Goal: Task Accomplishment & Management: Complete application form

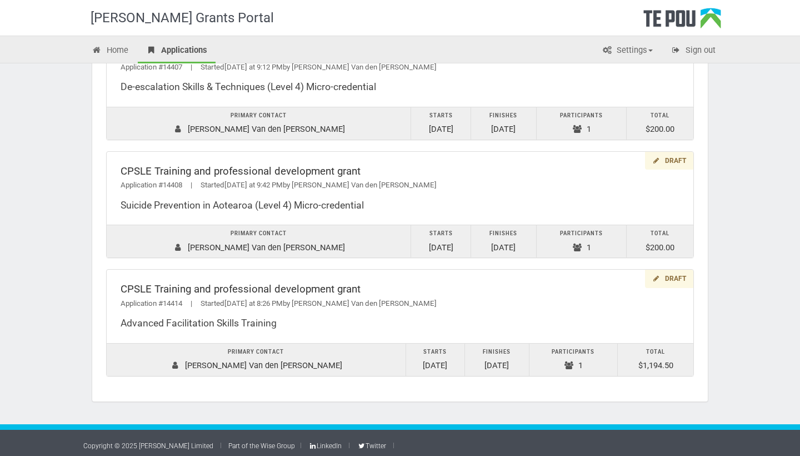
scroll to position [120, 0]
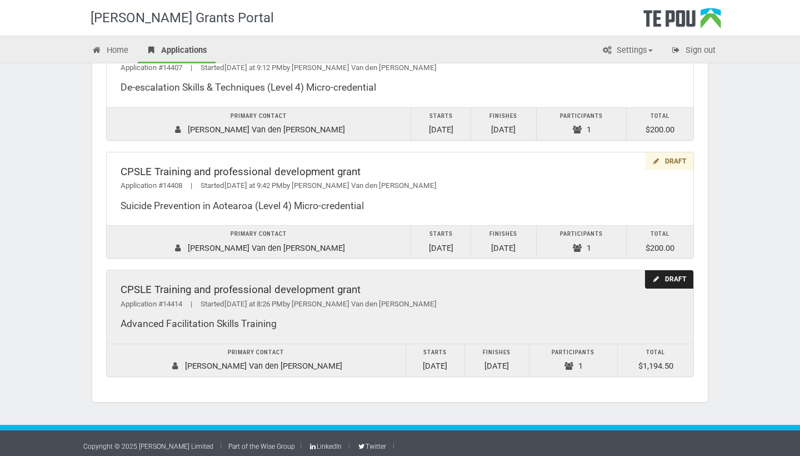
click at [409, 298] on div "Application #14414 | Started [DATE] at 8:26 PM by [PERSON_NAME] Van den [PERSON…" at bounding box center [400, 304] width 559 height 12
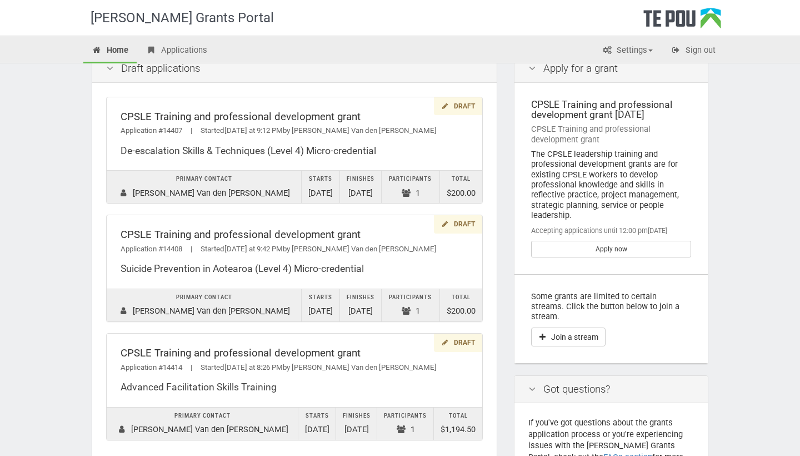
scroll to position [37, 0]
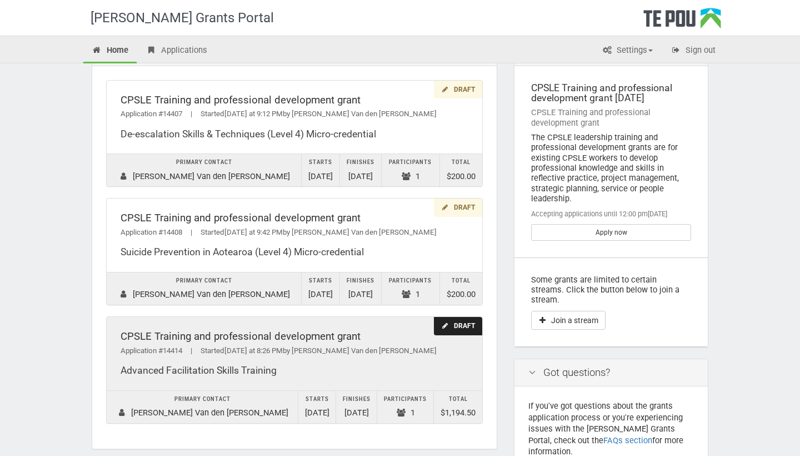
click at [240, 335] on div "CPSLE Training and professional development grant" at bounding box center [295, 337] width 348 height 12
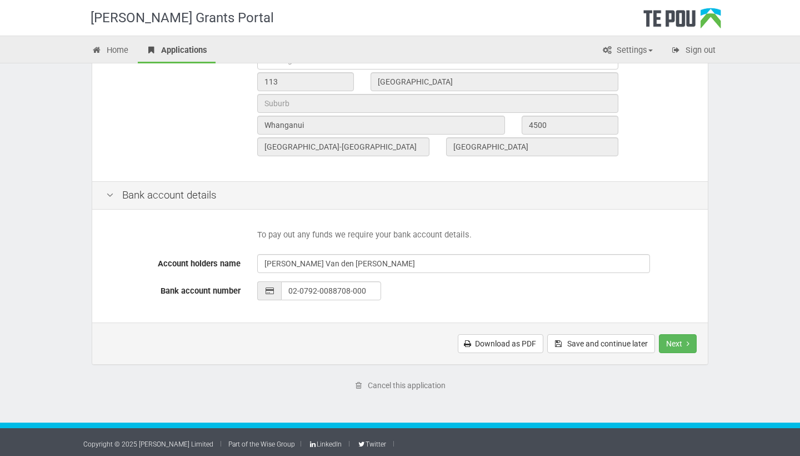
scroll to position [417, 0]
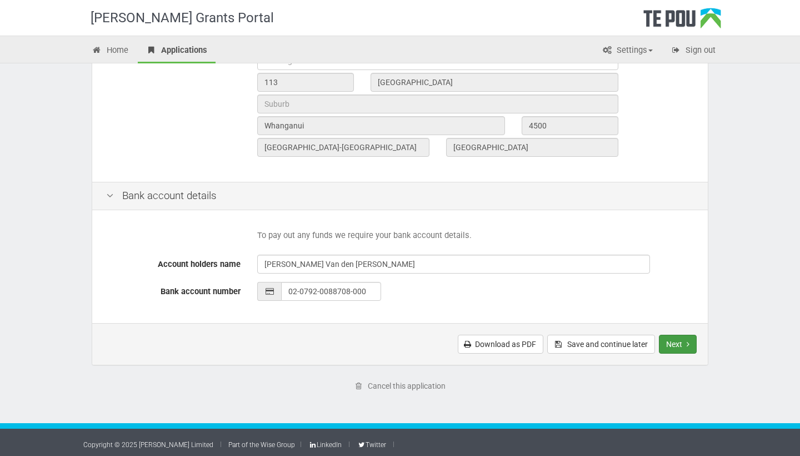
click at [685, 337] on button "Next" at bounding box center [678, 344] width 38 height 19
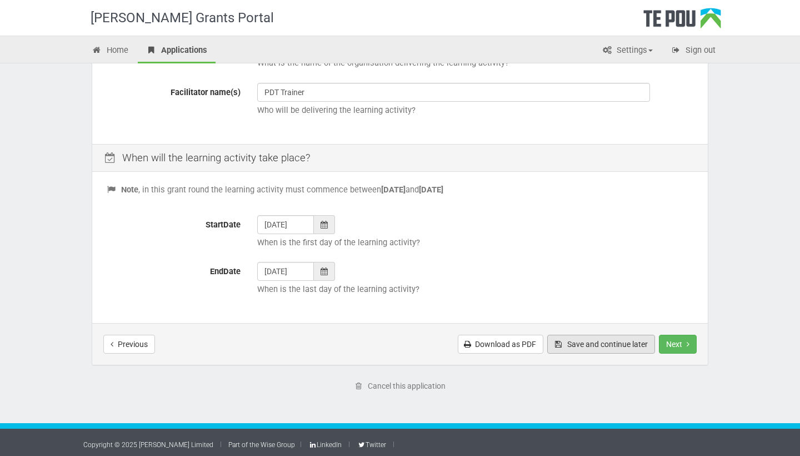
scroll to position [376, 0]
click at [676, 340] on button "Next" at bounding box center [678, 344] width 38 height 19
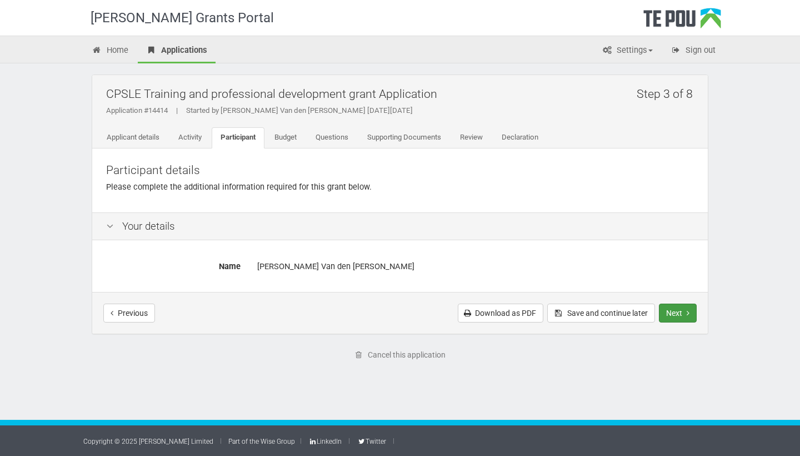
click at [688, 305] on button "Next" at bounding box center [678, 312] width 38 height 19
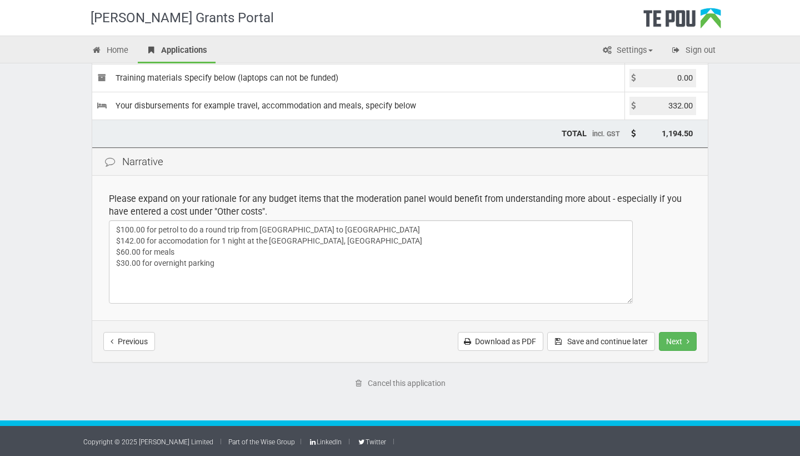
scroll to position [186, 0]
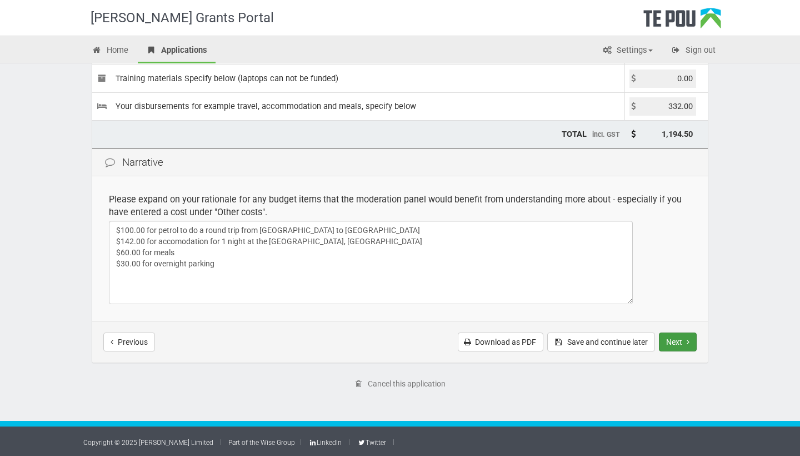
click at [680, 344] on button "Next" at bounding box center [678, 341] width 38 height 19
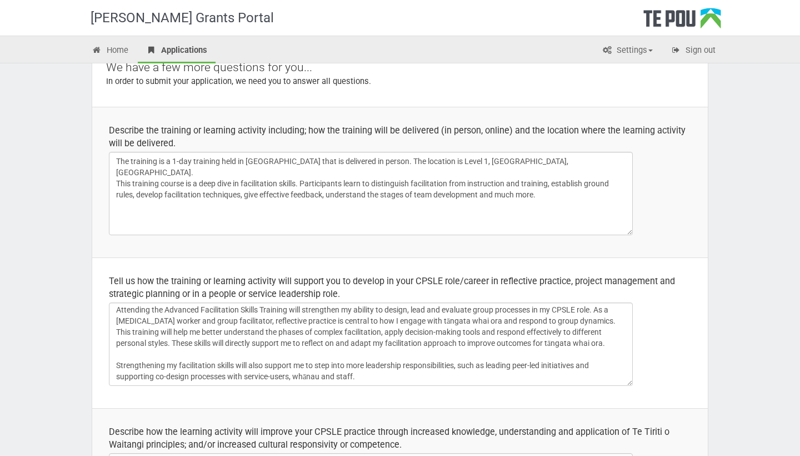
scroll to position [2, 0]
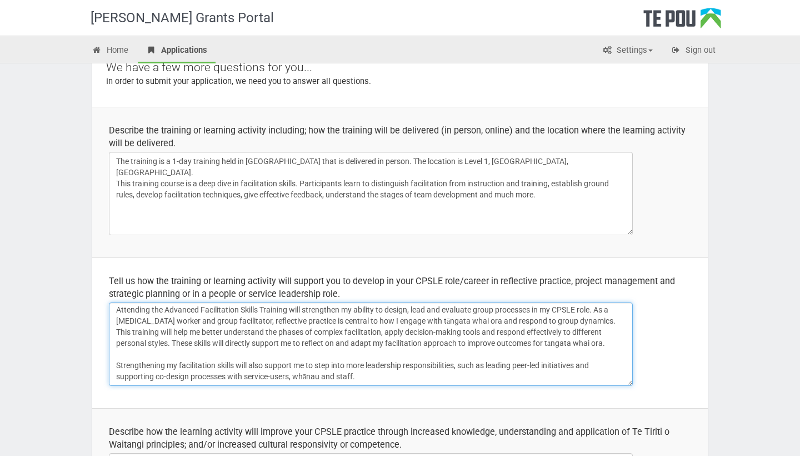
click at [116, 364] on textarea "Attending the Advanced Facilitation Skills Training will strengthen my ability …" at bounding box center [371, 343] width 524 height 83
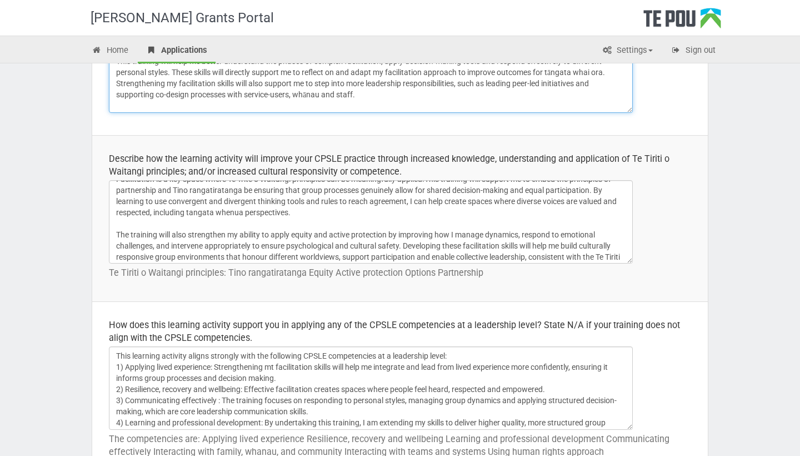
scroll to position [20, 0]
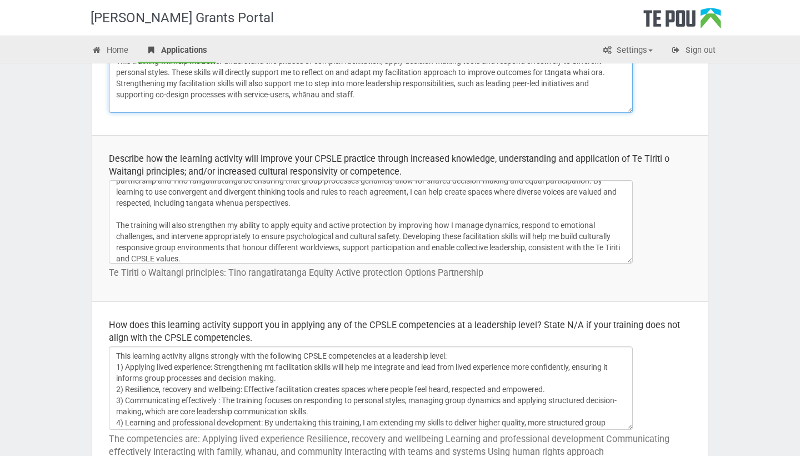
type textarea "Attending the Advanced Facilitation Skills Training will strengthen my ability …"
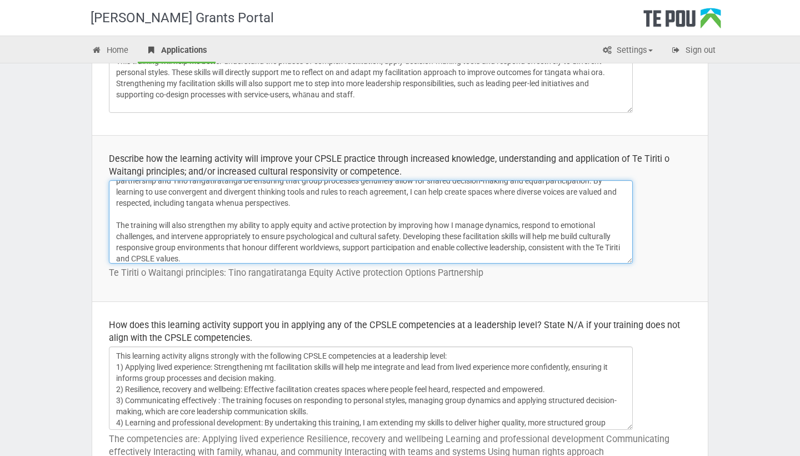
click at [469, 192] on textarea "Facilitation is a key space where Te Trite o Waitangi principles can be meaning…" at bounding box center [371, 221] width 524 height 83
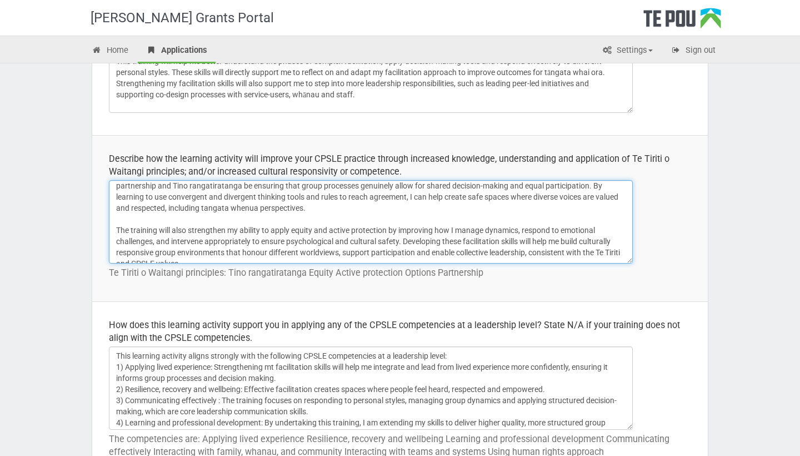
scroll to position [23, 0]
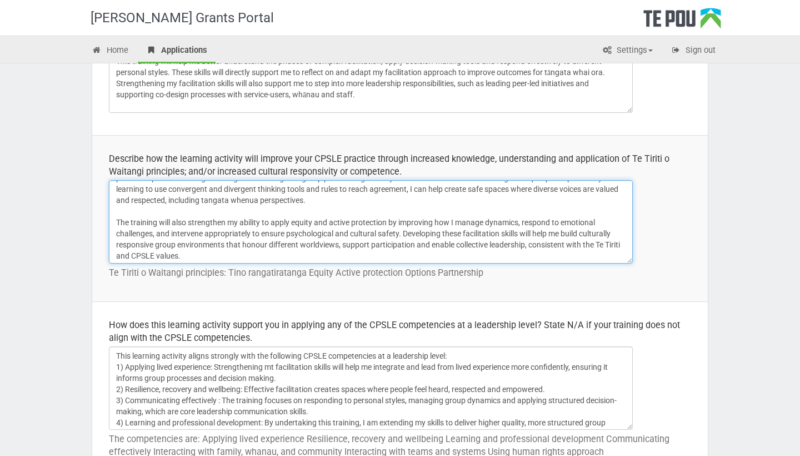
click at [511, 207] on textarea "Facilitation is a key space where Te Trite o Waitangi principles can be meaning…" at bounding box center [371, 221] width 524 height 83
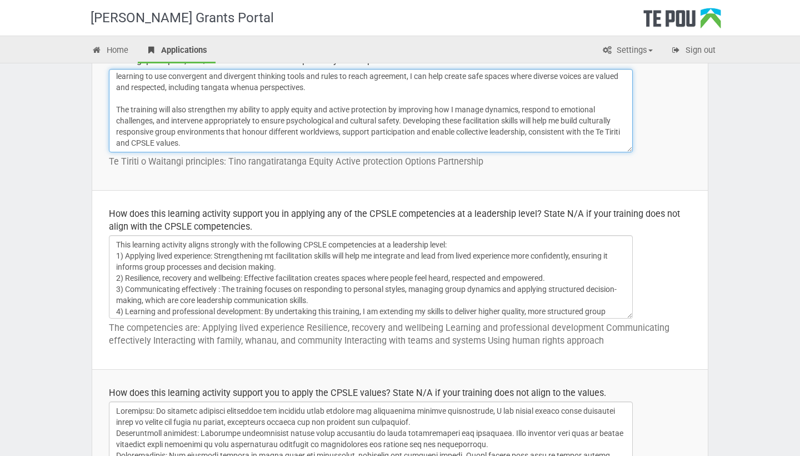
scroll to position [487, 0]
type textarea "Facilitation is a key space where Te Trite o Waitangi principles can be meaning…"
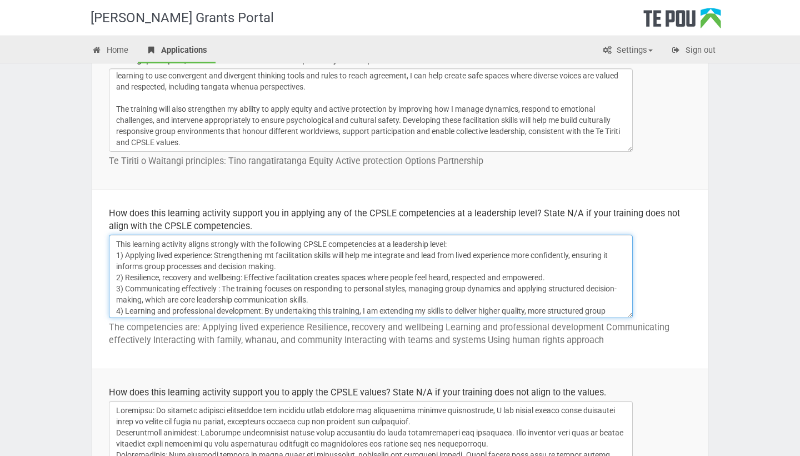
click at [478, 269] on textarea "This learning activity aligns strongly with the following CPSLE competencies at…" at bounding box center [371, 276] width 524 height 83
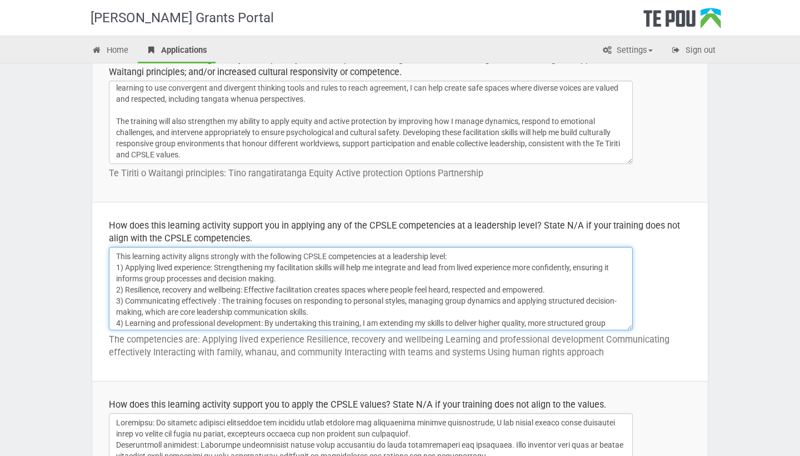
scroll to position [475, 0]
click at [271, 257] on textarea "This learning activity aligns strongly with the following CPSLE competencies at…" at bounding box center [371, 288] width 524 height 83
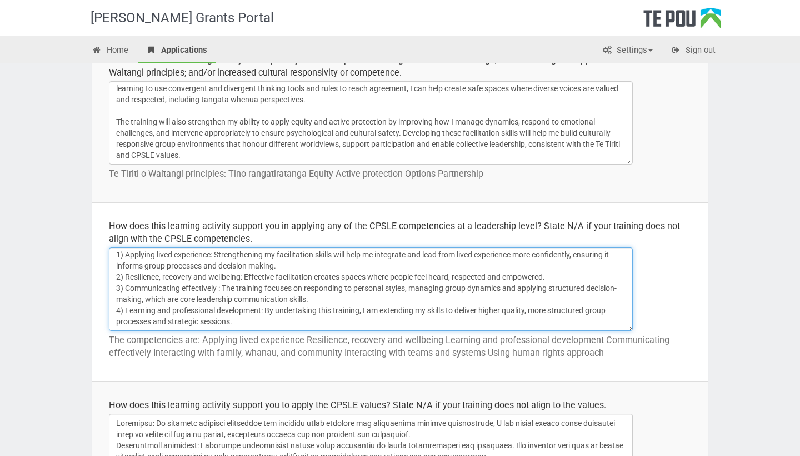
scroll to position [13, 0]
click at [276, 264] on textarea "This learning activity aligns strongly with the following CPSLE competencies at…" at bounding box center [371, 288] width 524 height 83
click at [285, 266] on textarea "This learning activity aligns strongly with the following CPSLE competencies at…" at bounding box center [371, 288] width 524 height 83
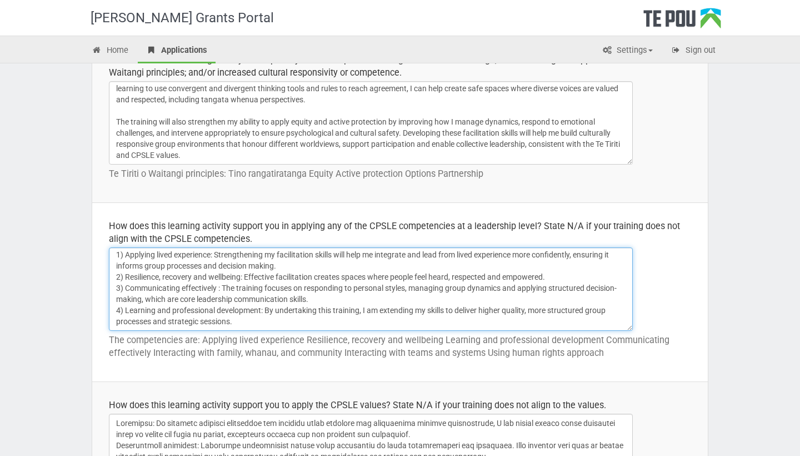
click at [238, 316] on textarea "This learning activity aligns strongly with the following CPSLE competencies at…" at bounding box center [371, 288] width 524 height 83
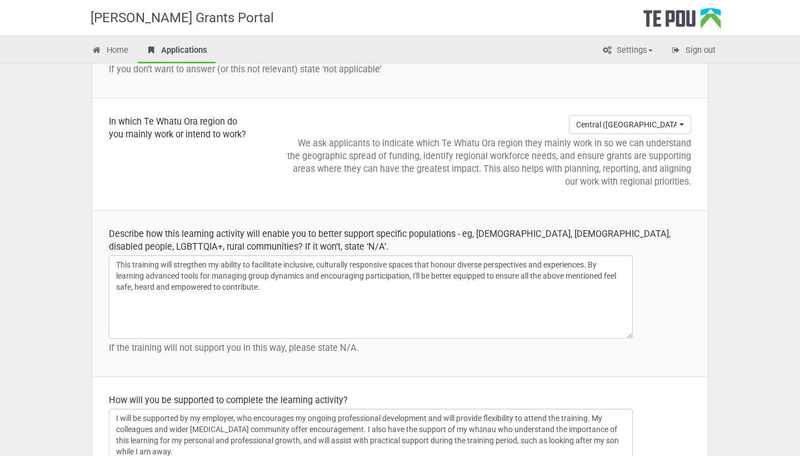
scroll to position [1403, 0]
type textarea "This learning activity aligns strongly with the some of the following CPSLE com…"
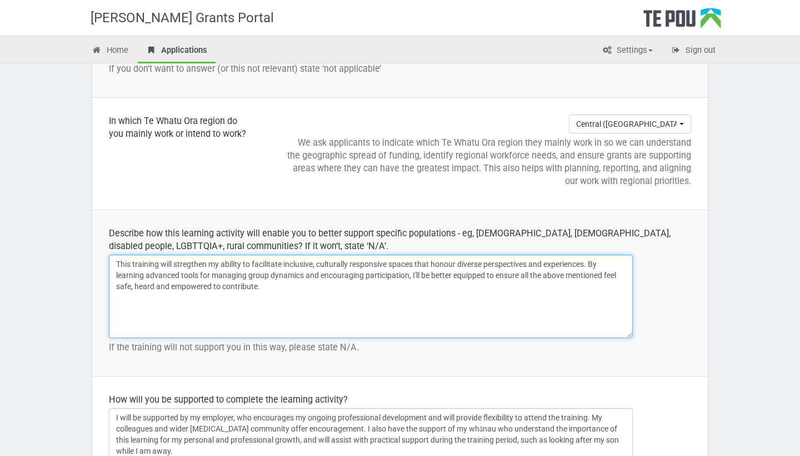
click at [605, 287] on textarea "This training will stregthen my ability to facilitate inclusive, culturally res…" at bounding box center [371, 296] width 524 height 83
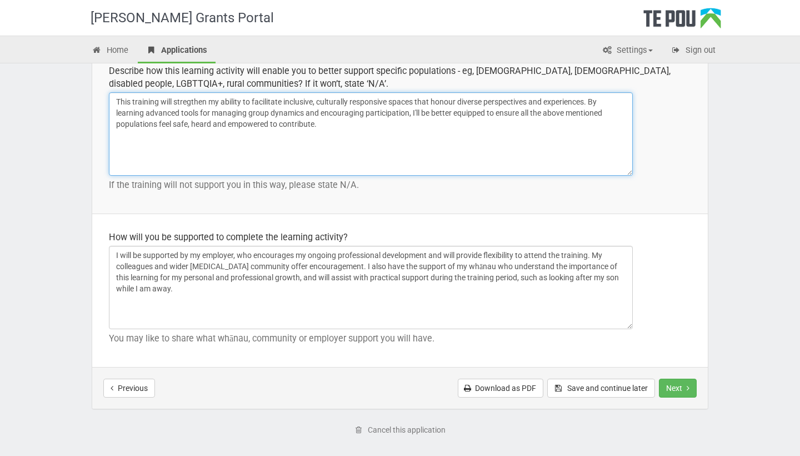
scroll to position [1566, 0]
type textarea "This training will stregthen my ability to facilitate inclusive, culturally res…"
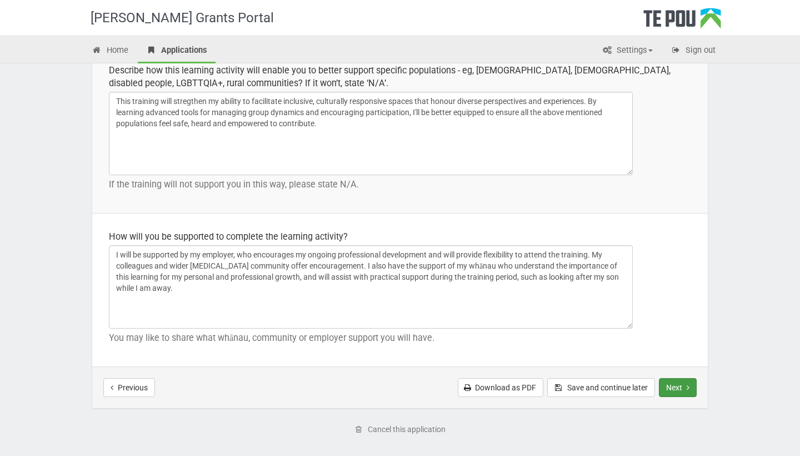
click at [674, 395] on button "Next" at bounding box center [678, 387] width 38 height 19
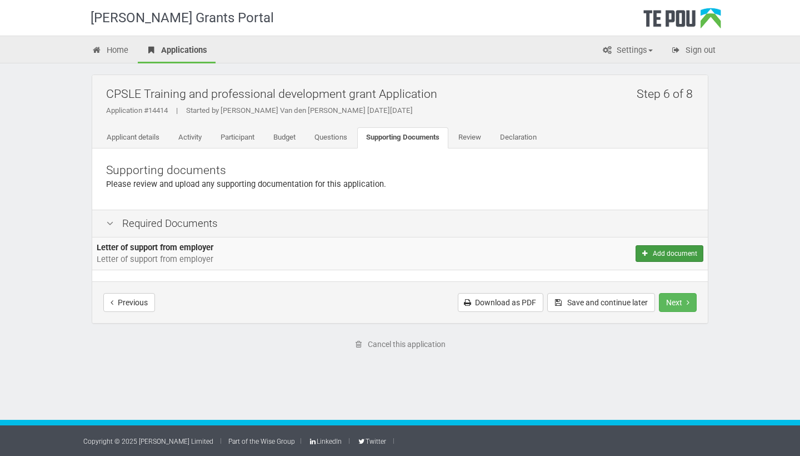
click at [668, 252] on button "Add document" at bounding box center [670, 253] width 68 height 17
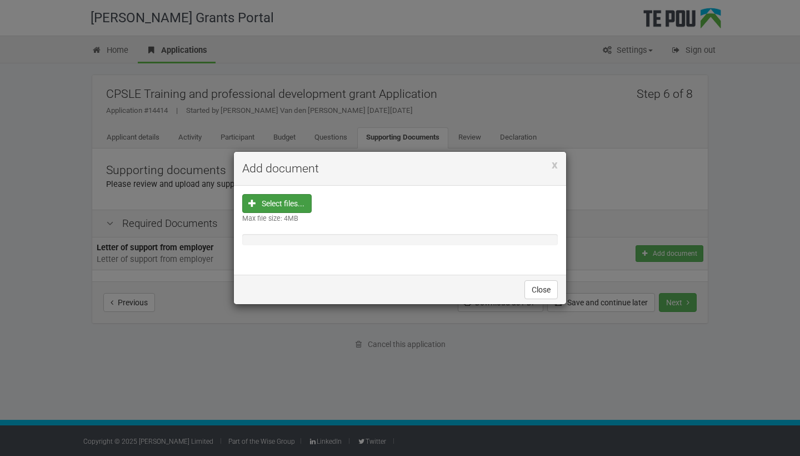
click at [299, 206] on input "file" at bounding box center [281, 274] width 62 height 159
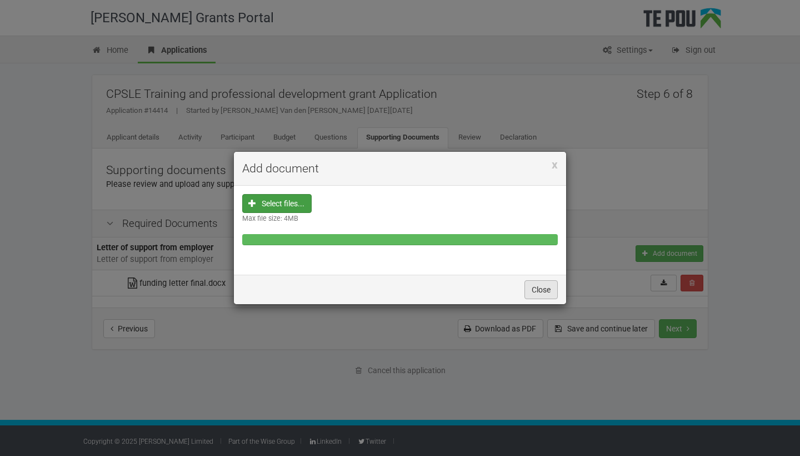
click at [543, 286] on button "Close" at bounding box center [541, 289] width 33 height 19
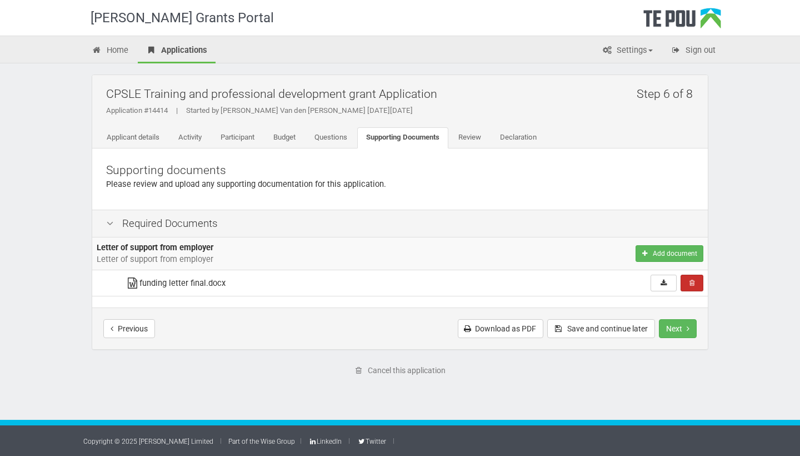
click at [699, 282] on button "Remove" at bounding box center [692, 283] width 23 height 17
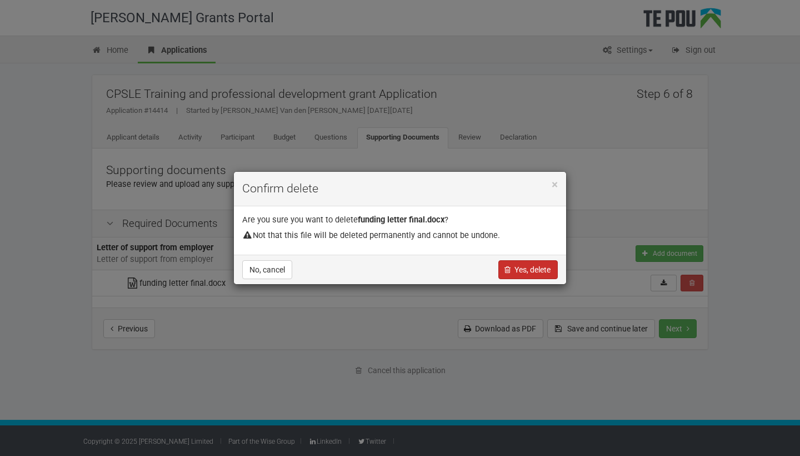
click at [524, 268] on button "Yes, delete" at bounding box center [528, 269] width 59 height 19
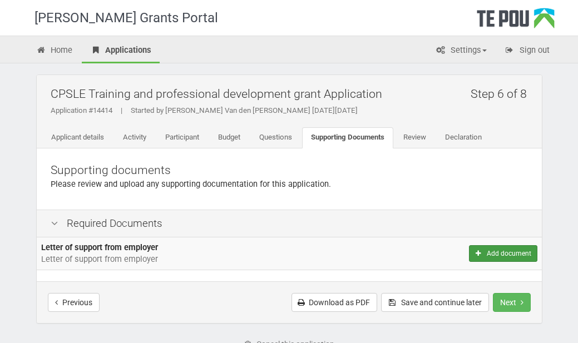
click at [501, 253] on button "Add document" at bounding box center [503, 253] width 68 height 17
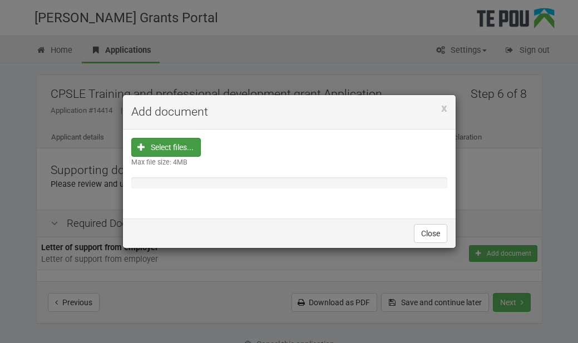
click at [185, 145] on input "file" at bounding box center [169, 217] width 62 height 159
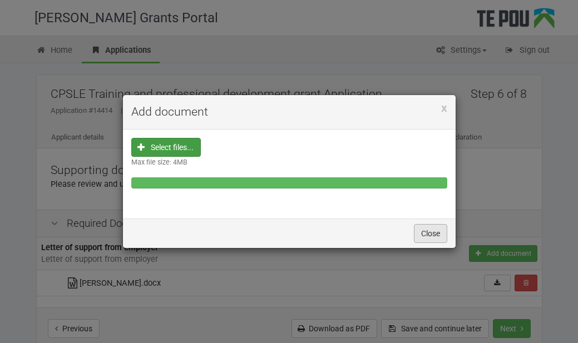
click at [427, 235] on button "Close" at bounding box center [430, 233] width 33 height 19
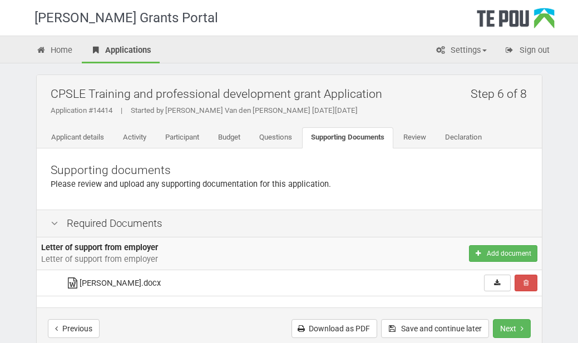
click at [68, 282] on icon at bounding box center [73, 283] width 14 height 8
click at [72, 282] on icon at bounding box center [73, 283] width 14 height 8
click at [101, 292] on td "Monique_CPSLE.docx" at bounding box center [205, 283] width 288 height 26
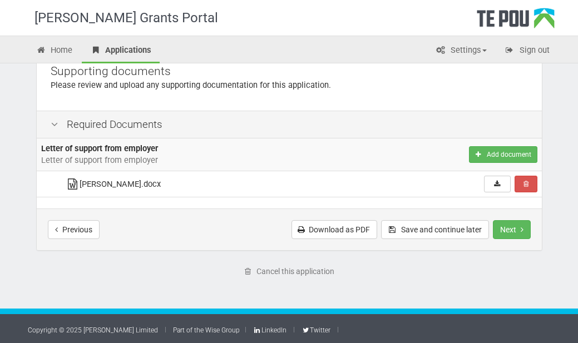
scroll to position [98, 0]
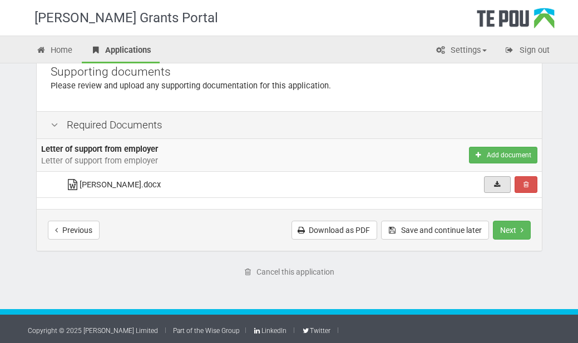
click at [501, 183] on icon at bounding box center [496, 184] width 8 height 7
click at [509, 228] on button "Next" at bounding box center [511, 230] width 38 height 19
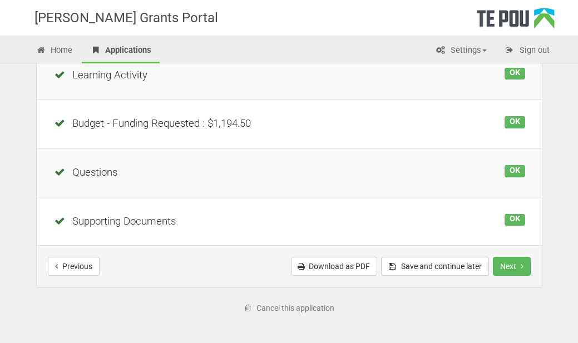
scroll to position [270, 0]
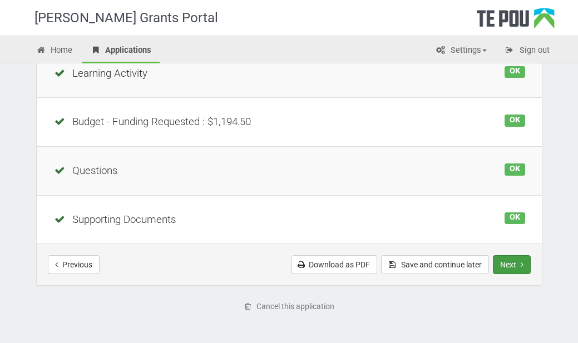
click at [507, 257] on button "Next" at bounding box center [511, 264] width 38 height 19
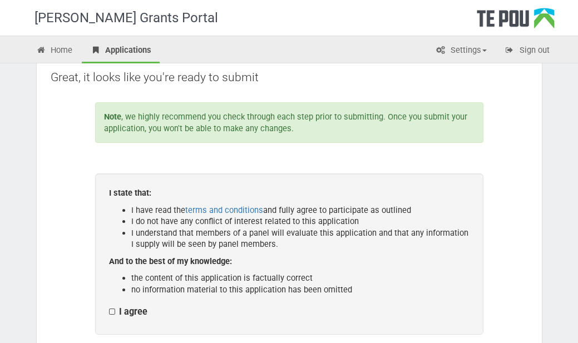
scroll to position [108, 0]
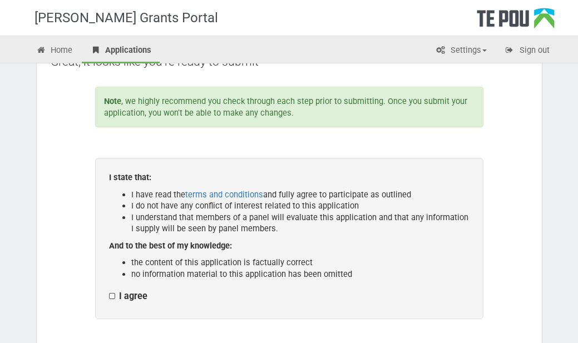
click at [109, 293] on label "I agree" at bounding box center [128, 297] width 38 height 12
click at [109, 291] on input "I agree" at bounding box center [108, 290] width 1 height 1
checkbox input "true"
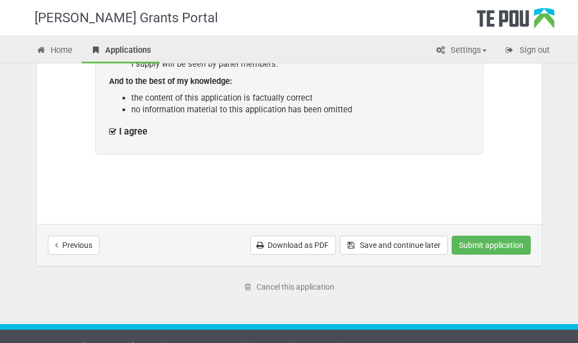
scroll to position [281, 0]
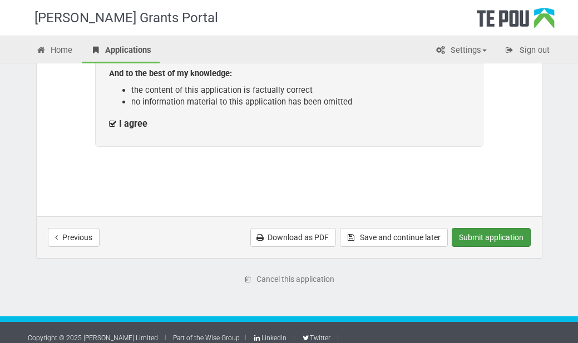
click at [513, 235] on button "Submit application" at bounding box center [490, 237] width 79 height 19
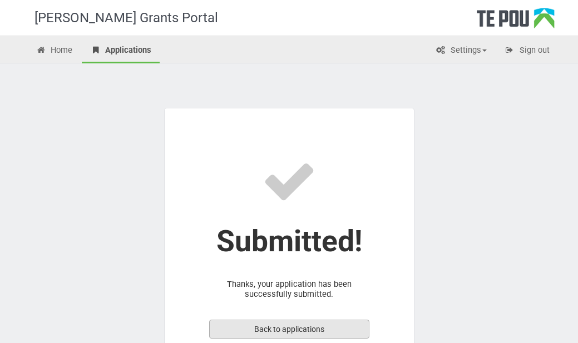
click at [333, 324] on link "Back to applications" at bounding box center [289, 329] width 160 height 19
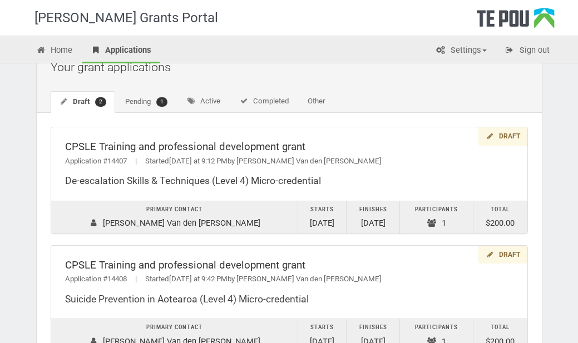
scroll to position [36, 0]
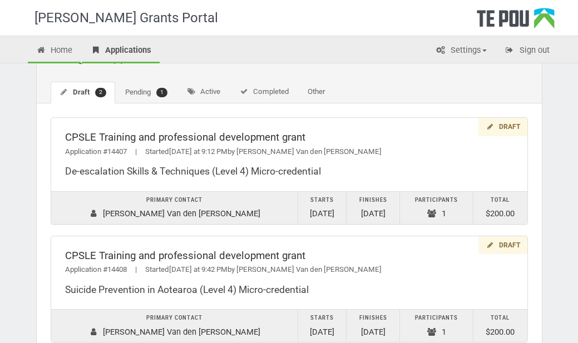
click at [61, 43] on link "Home" at bounding box center [54, 51] width 53 height 24
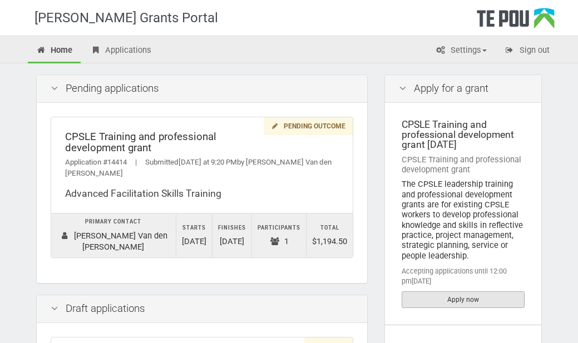
click at [452, 300] on link "Apply now" at bounding box center [462, 299] width 123 height 17
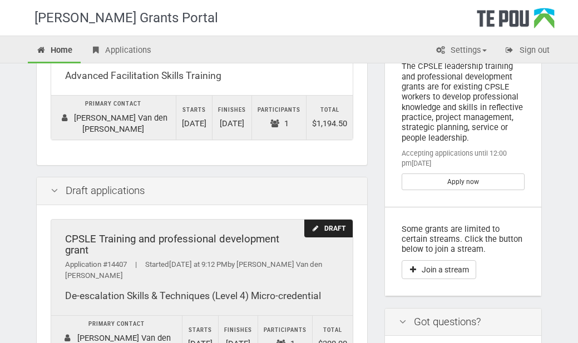
scroll to position [114, 0]
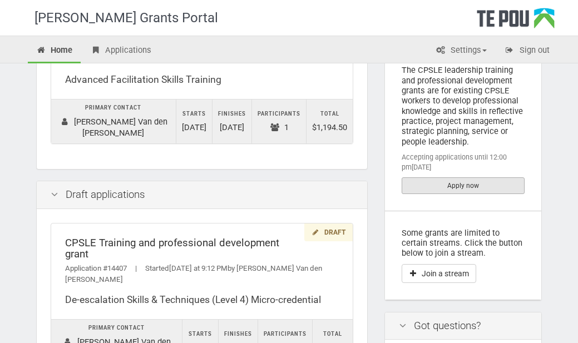
click at [476, 181] on link "Apply now" at bounding box center [462, 185] width 123 height 17
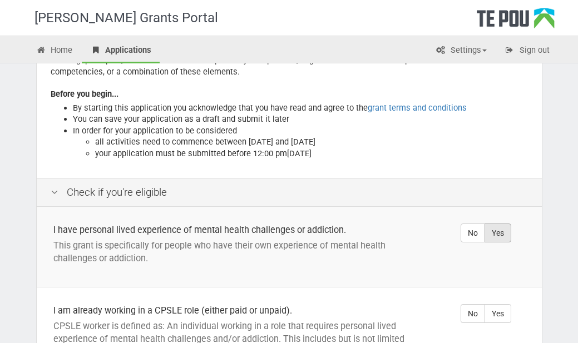
click at [497, 231] on label "Yes" at bounding box center [497, 232] width 27 height 19
radio input "true"
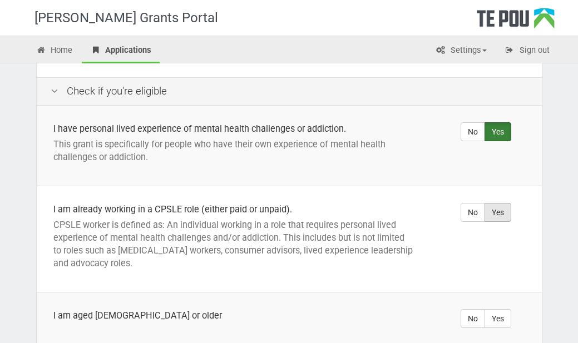
click at [503, 212] on label "Yes" at bounding box center [497, 212] width 27 height 19
radio input "true"
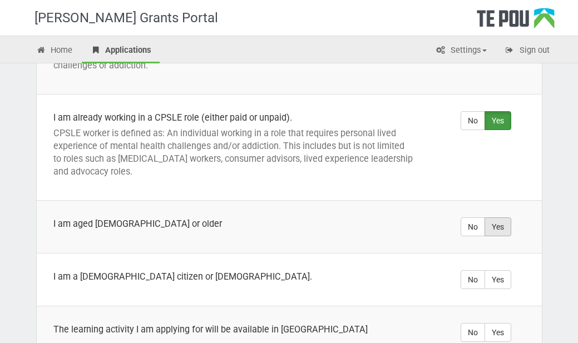
click at [503, 218] on label "Yes" at bounding box center [497, 226] width 27 height 19
radio input "true"
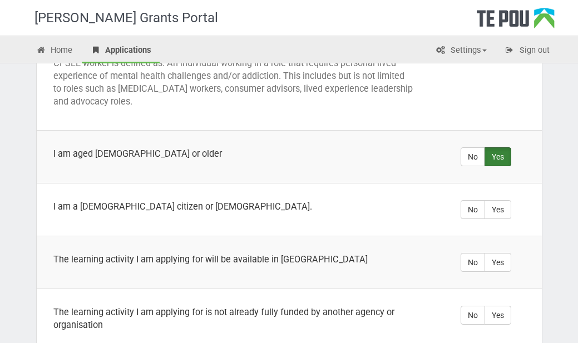
scroll to position [399, 0]
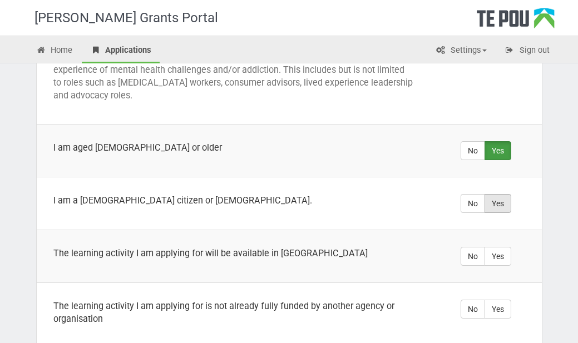
click at [501, 207] on label "Yes" at bounding box center [497, 203] width 27 height 19
radio input "true"
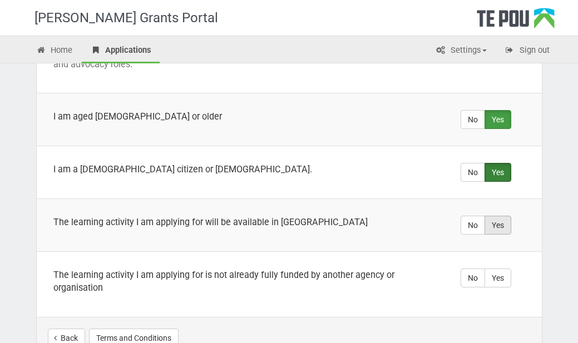
click at [502, 220] on label "Yes" at bounding box center [497, 225] width 27 height 19
radio input "true"
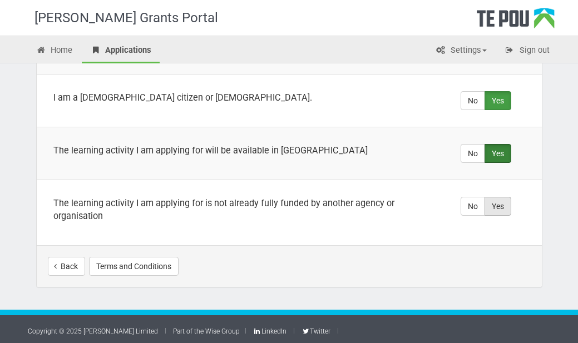
scroll to position [501, 0]
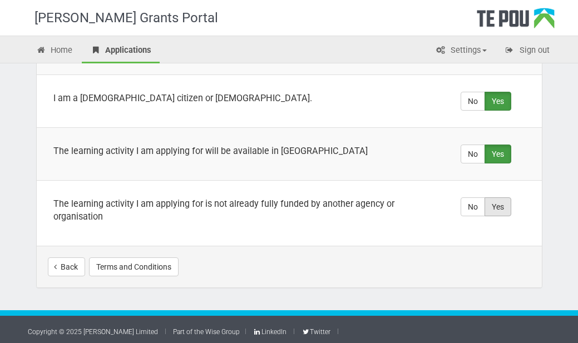
click at [500, 203] on label "Yes" at bounding box center [497, 206] width 27 height 19
radio input "true"
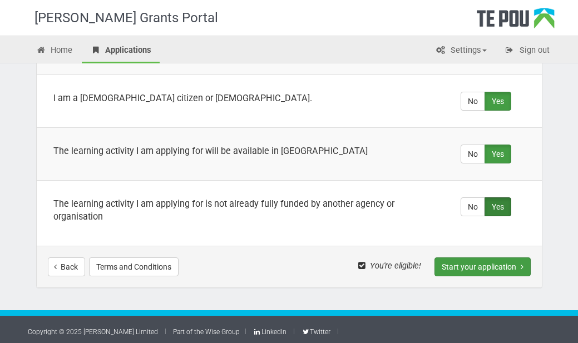
click at [487, 263] on button "Start your application" at bounding box center [482, 266] width 96 height 19
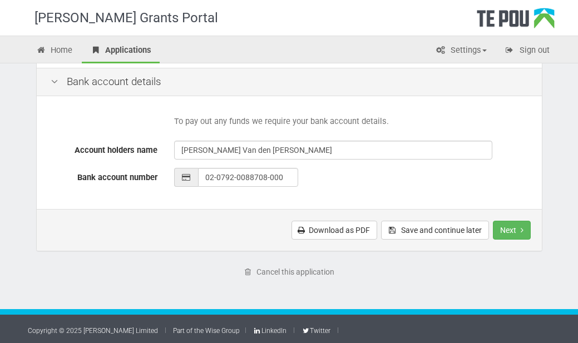
scroll to position [530, 0]
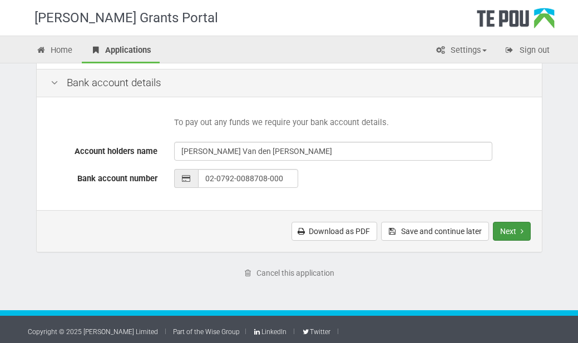
click at [521, 228] on icon "Next step" at bounding box center [521, 231] width 3 height 8
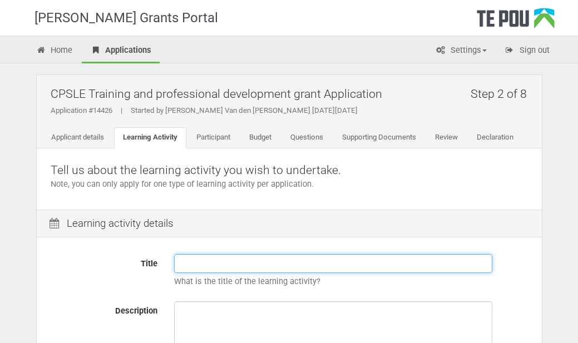
click at [300, 263] on input "Title" at bounding box center [333, 263] width 318 height 19
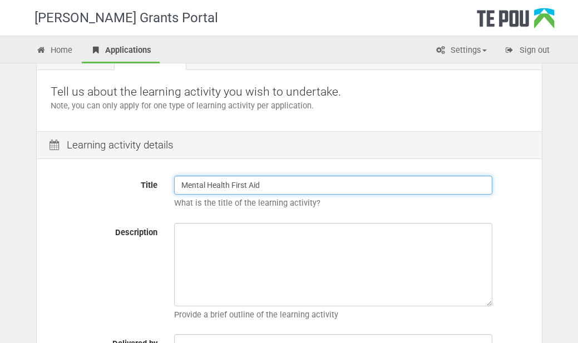
scroll to position [87, 0]
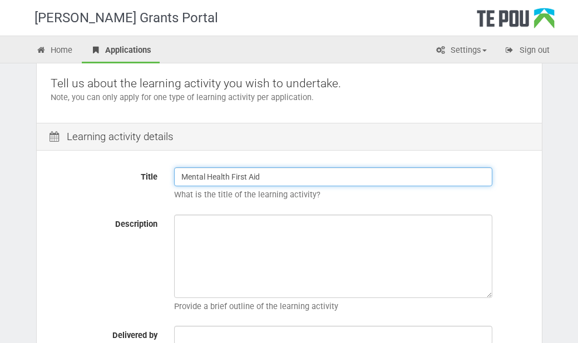
type input "Mental Health First Aid"
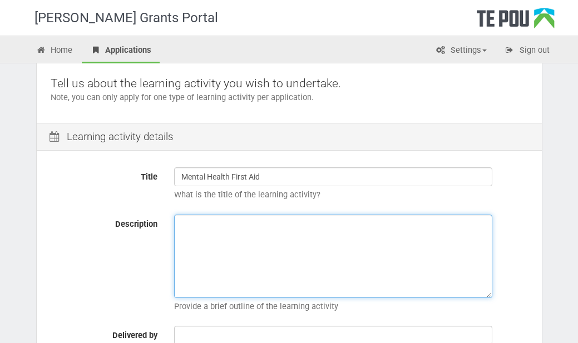
click at [279, 238] on textarea "Description" at bounding box center [333, 256] width 318 height 83
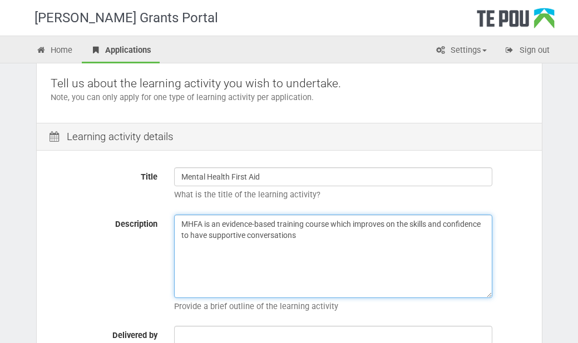
click at [280, 223] on textarea "MHFA is an evidence-based training course which improves on the skills and conf…" at bounding box center [333, 256] width 318 height 83
click at [375, 235] on textarea "MHFA is an evidence-based 2-day training course which improves on the skills an…" at bounding box center [333, 256] width 318 height 83
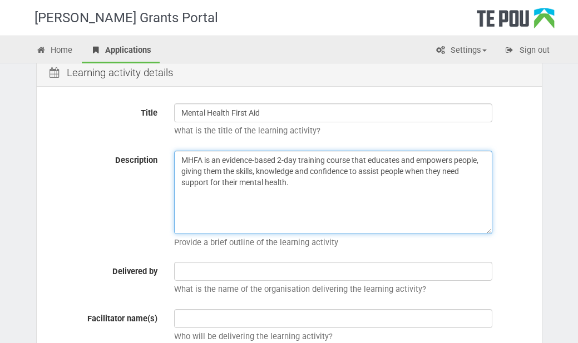
scroll to position [153, 0]
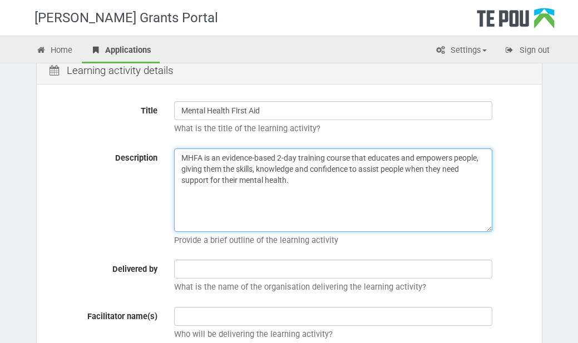
type textarea "MHFA is an evidence-based 2-day training course that educates and empowers peop…"
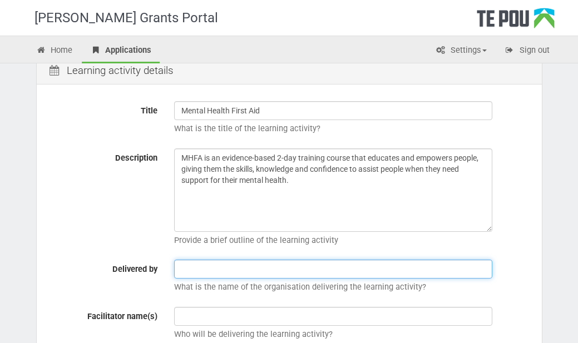
click at [339, 267] on input "text" at bounding box center [333, 269] width 318 height 19
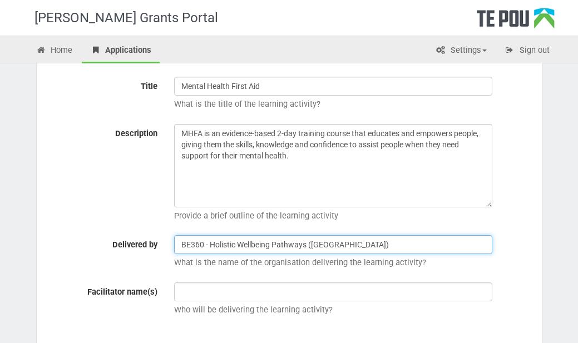
scroll to position [181, 0]
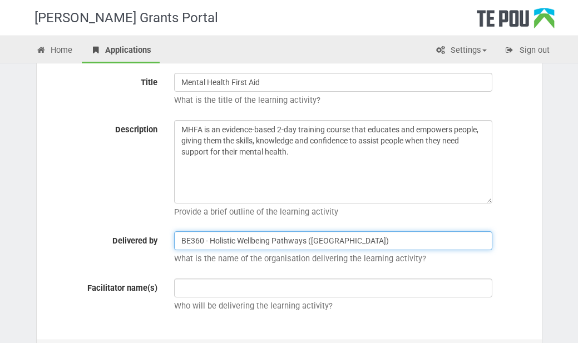
type input "BE360 - Holistic Wellbeing Pathways (Palmerston North)"
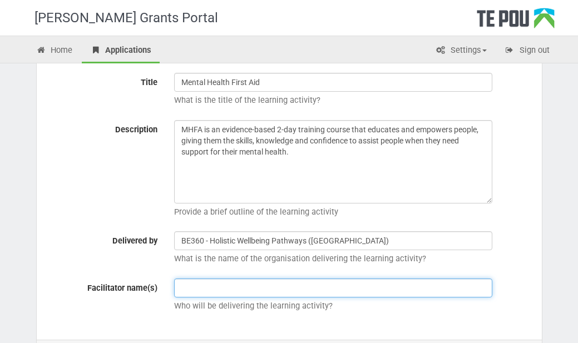
click at [273, 289] on input "text" at bounding box center [333, 287] width 318 height 19
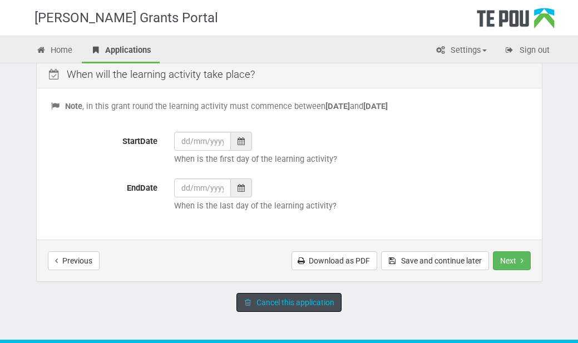
scroll to position [452, 0]
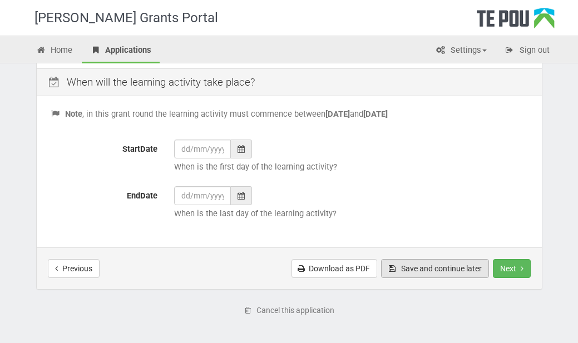
type input "Pele Aumua"
click at [451, 267] on button "Save and continue later" at bounding box center [435, 268] width 108 height 19
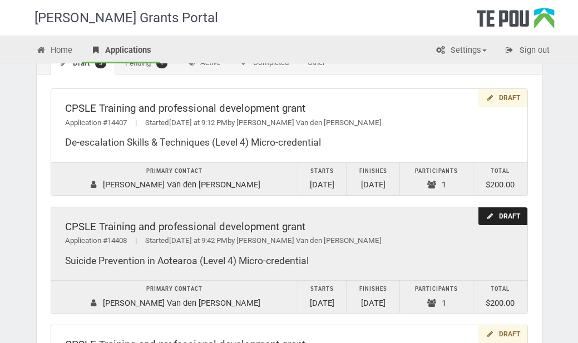
scroll to position [64, 0]
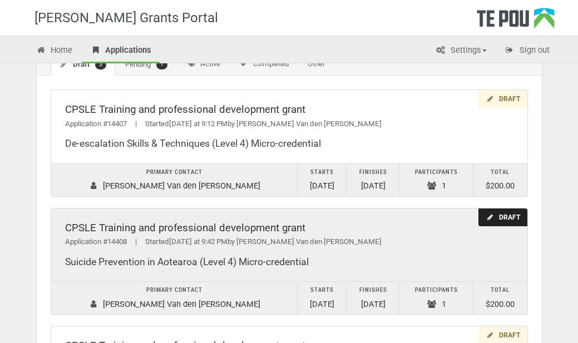
click at [379, 227] on div "CPSLE Training and professional development grant" at bounding box center [289, 228] width 448 height 12
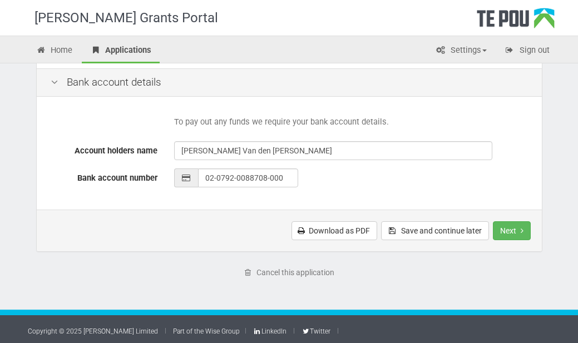
scroll to position [530, 0]
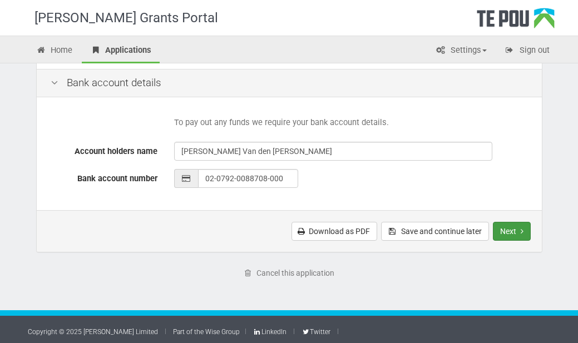
click at [519, 231] on button "Next" at bounding box center [511, 231] width 38 height 19
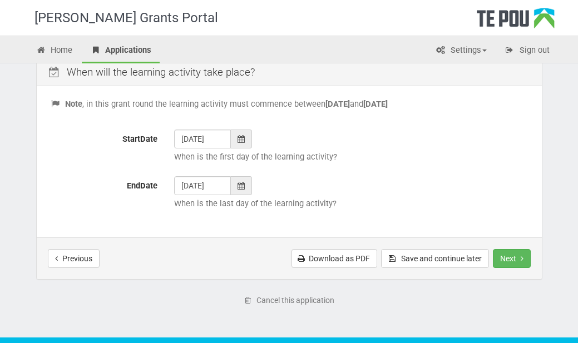
scroll to position [463, 0]
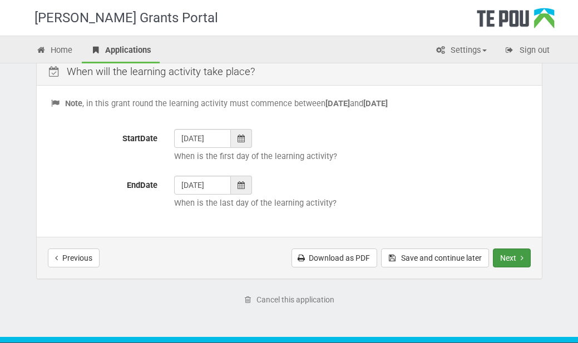
click at [509, 253] on button "Next" at bounding box center [511, 257] width 38 height 19
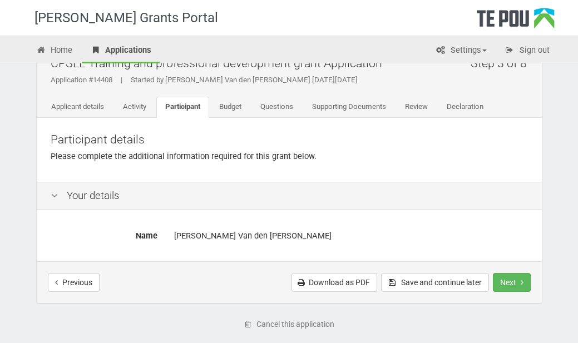
scroll to position [38, 0]
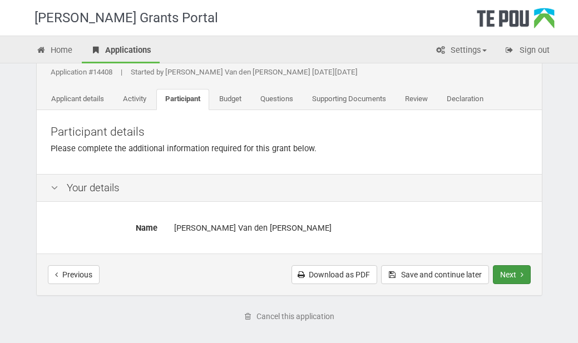
click at [506, 266] on button "Next" at bounding box center [511, 274] width 38 height 19
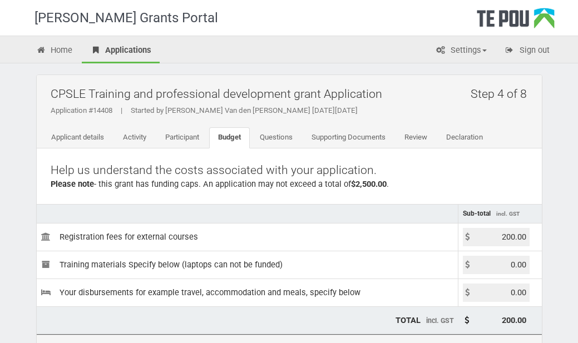
click at [510, 237] on input "200.00" at bounding box center [495, 237] width 67 height 18
type input "260.00"
click at [424, 227] on td "Registration fees for external courses" at bounding box center [247, 237] width 421 height 28
click at [421, 235] on td "Registration fees for external courses" at bounding box center [247, 237] width 421 height 28
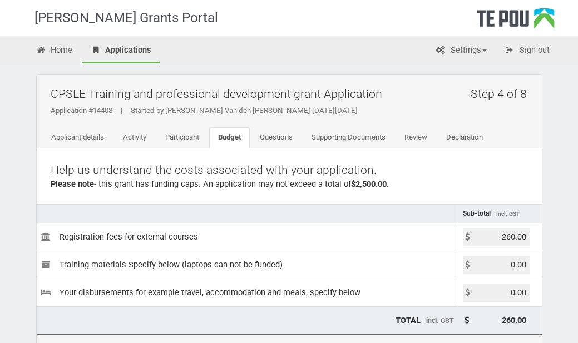
click at [507, 262] on input "0.00" at bounding box center [495, 265] width 67 height 18
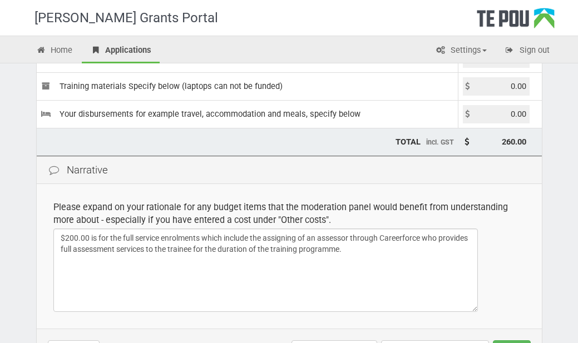
scroll to position [180, 0]
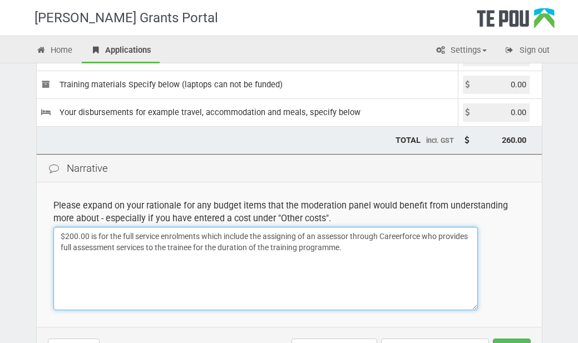
click at [76, 238] on textarea "$200.00 is for the full service enrolments which include the assigning of an as…" at bounding box center [265, 268] width 424 height 83
click at [377, 245] on textarea "$200.00 is for the full service enrolments which include the assigning of an as…" at bounding box center [265, 268] width 424 height 83
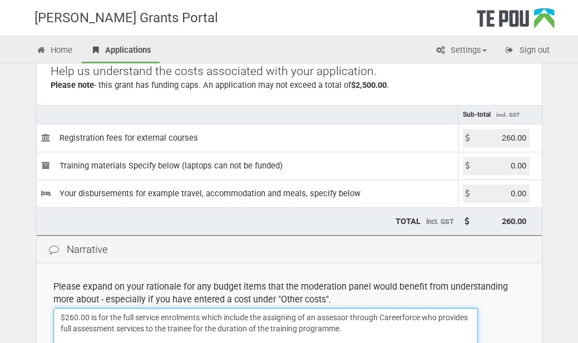
scroll to position [97, 0]
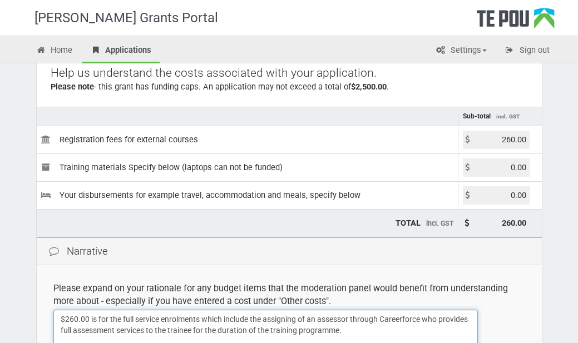
type textarea "$260.00 is for the full service enrolments which include the assigning of an as…"
click at [505, 167] on input "0.00" at bounding box center [495, 167] width 67 height 18
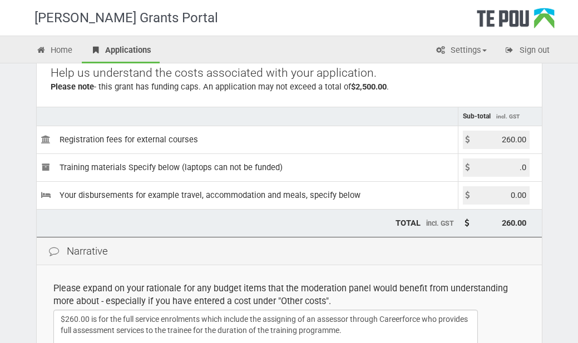
type input "."
click at [514, 166] on input "0.00" at bounding box center [495, 167] width 67 height 18
type input "27.50"
type input "287.50"
click at [509, 196] on input "0.00" at bounding box center [495, 195] width 67 height 18
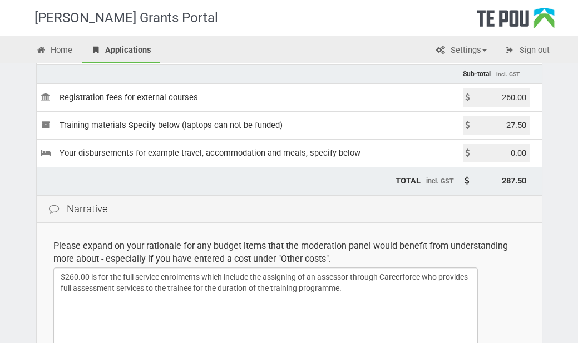
scroll to position [168, 0]
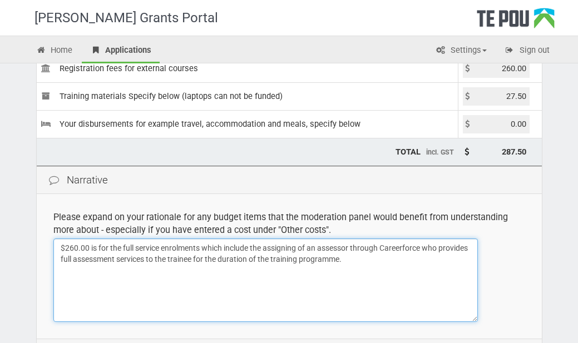
click at [161, 282] on textarea "$200.00 is for the full service enrolments which include the assigning of an as…" at bounding box center [265, 279] width 424 height 83
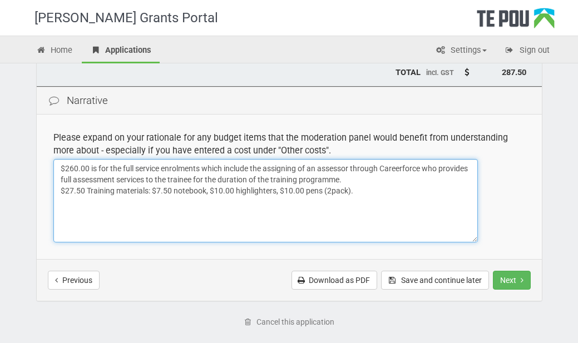
scroll to position [249, 0]
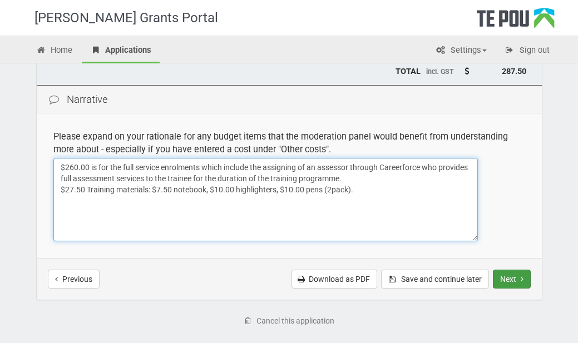
type textarea "$260.00 is for the full service enrolments which include the assigning of an as…"
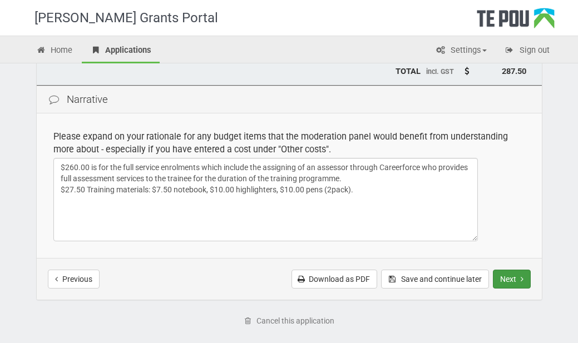
click at [520, 280] on icon "Next step" at bounding box center [521, 279] width 3 height 8
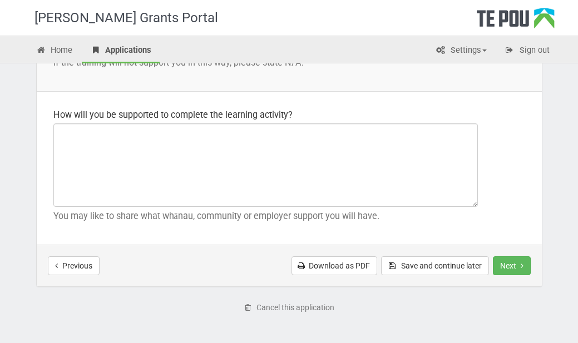
scroll to position [1753, 0]
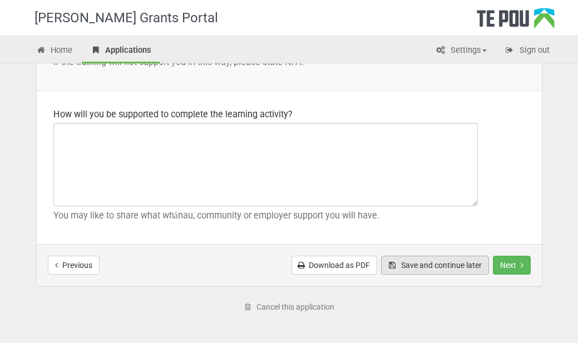
click at [436, 256] on button "Save and continue later" at bounding box center [435, 265] width 108 height 19
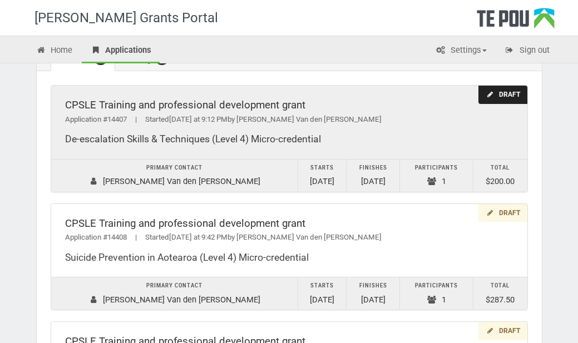
scroll to position [70, 0]
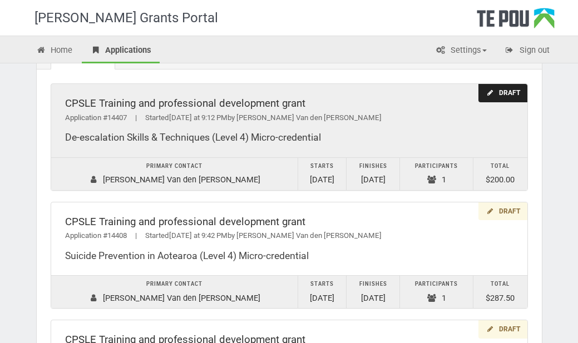
click at [415, 126] on div "CPSLE Training and professional development grant Application #14407 | Started …" at bounding box center [289, 120] width 476 height 73
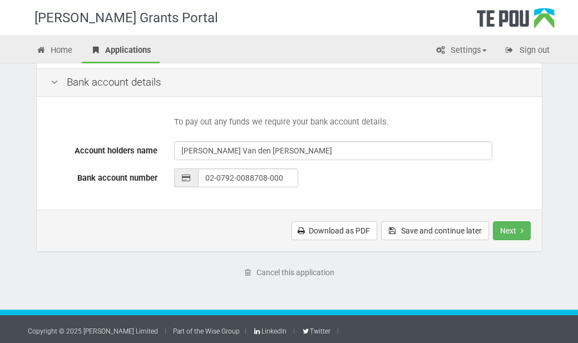
scroll to position [530, 0]
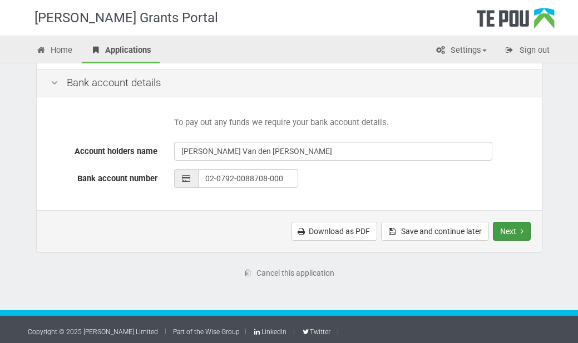
click at [521, 232] on button "Next" at bounding box center [511, 231] width 38 height 19
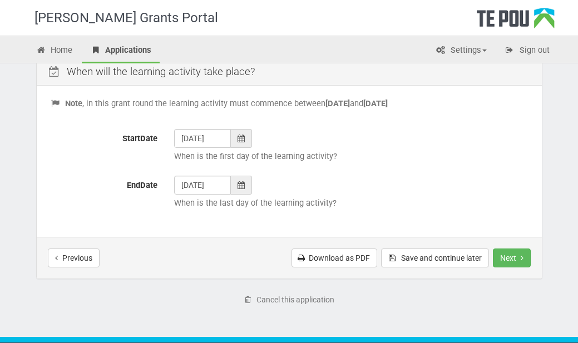
scroll to position [477, 0]
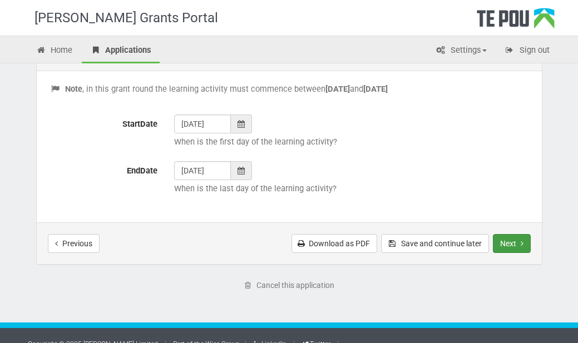
click at [512, 239] on button "Next" at bounding box center [511, 243] width 38 height 19
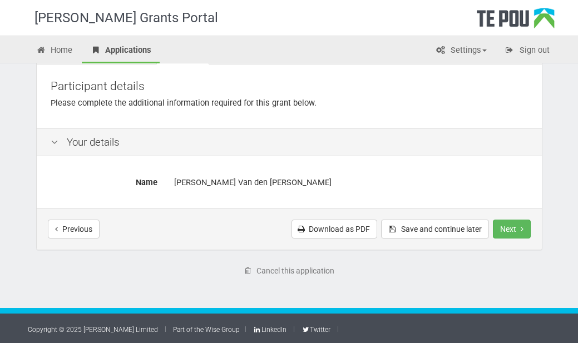
scroll to position [83, 0]
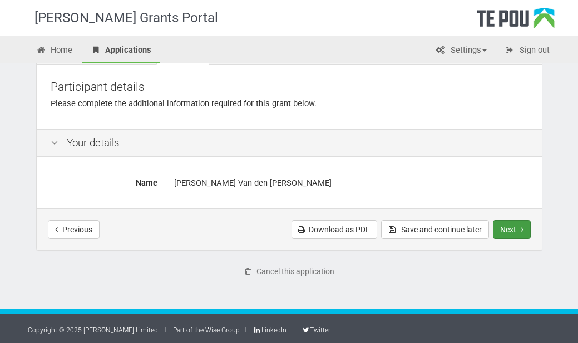
click at [511, 228] on button "Next" at bounding box center [511, 229] width 38 height 19
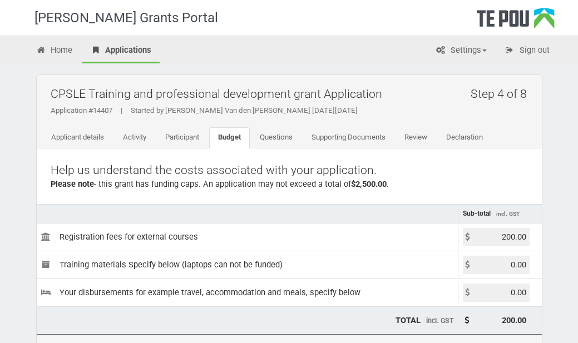
click at [515, 263] on input "0.00" at bounding box center [495, 265] width 67 height 18
type input "0"
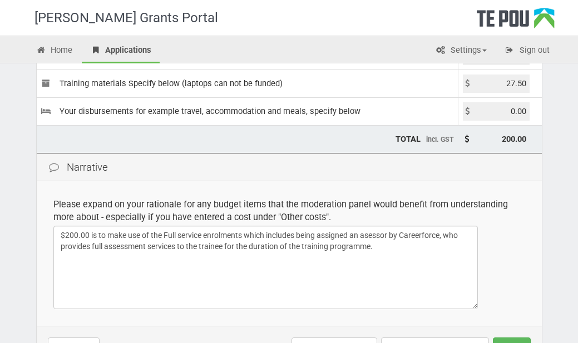
scroll to position [186, 0]
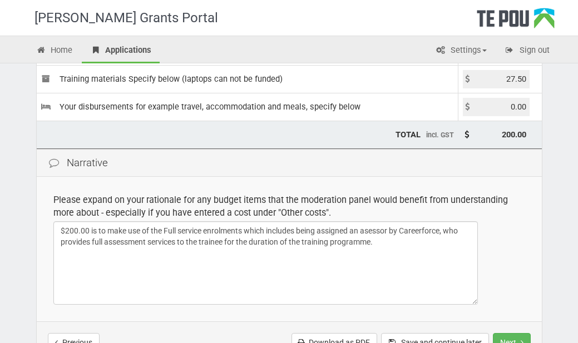
type input "27.50"
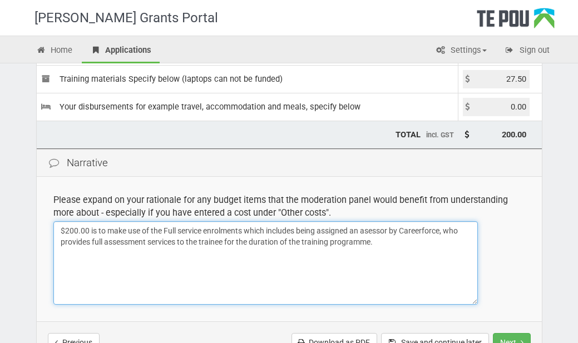
type input "227.50"
click at [389, 250] on textarea "$200.00 is to make use of the Full service enrolments which includes being assi…" at bounding box center [265, 262] width 424 height 83
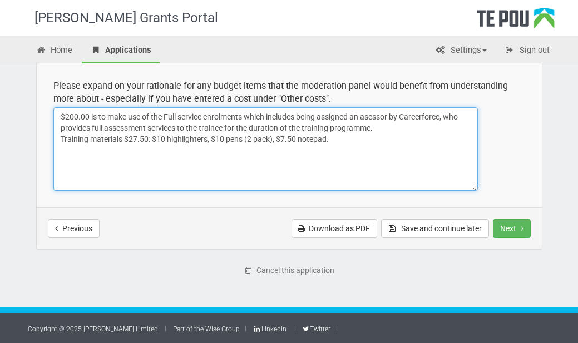
scroll to position [299, 0]
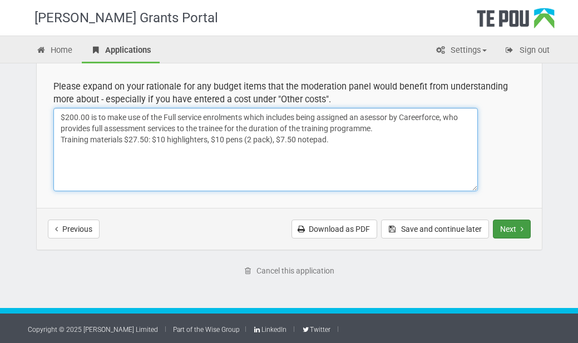
type textarea "$200.00 is to make use of the Full service enrolments which includes being assi…"
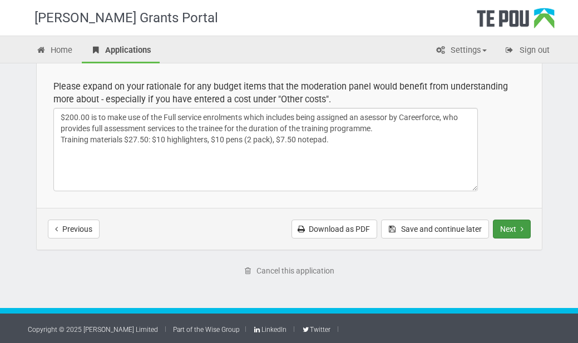
click at [508, 232] on button "Next" at bounding box center [511, 229] width 38 height 19
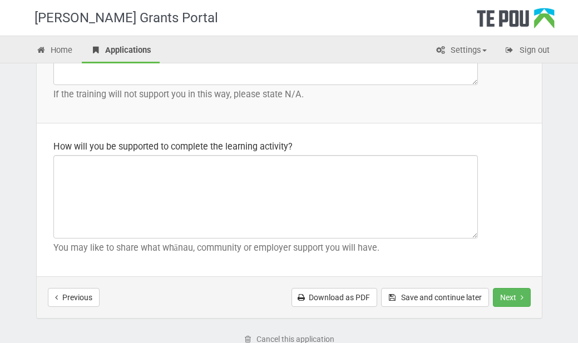
scroll to position [1721, 0]
click at [451, 288] on button "Save and continue later" at bounding box center [435, 296] width 108 height 19
